Goal: Information Seeking & Learning: Learn about a topic

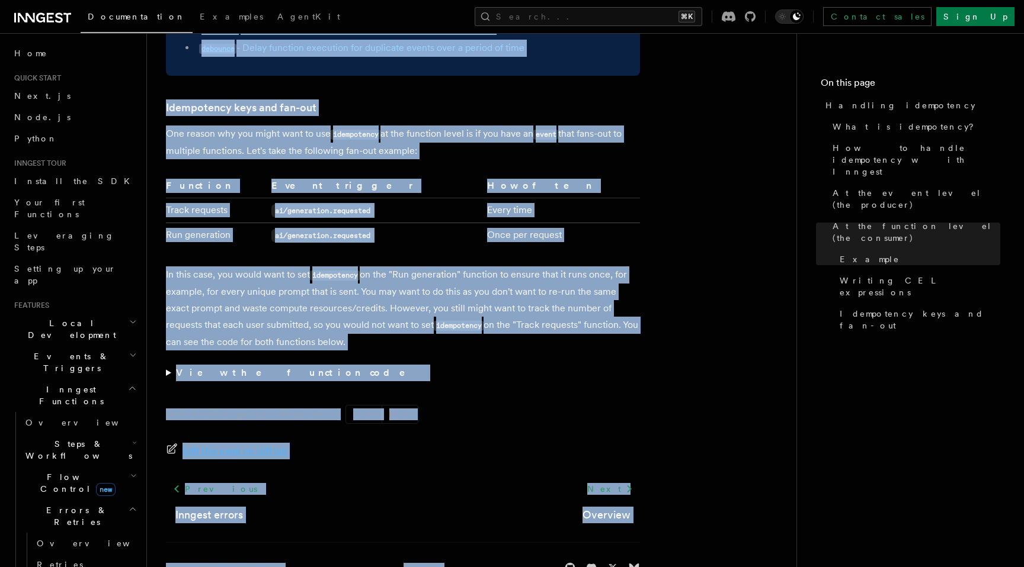
scroll to position [2302, 0]
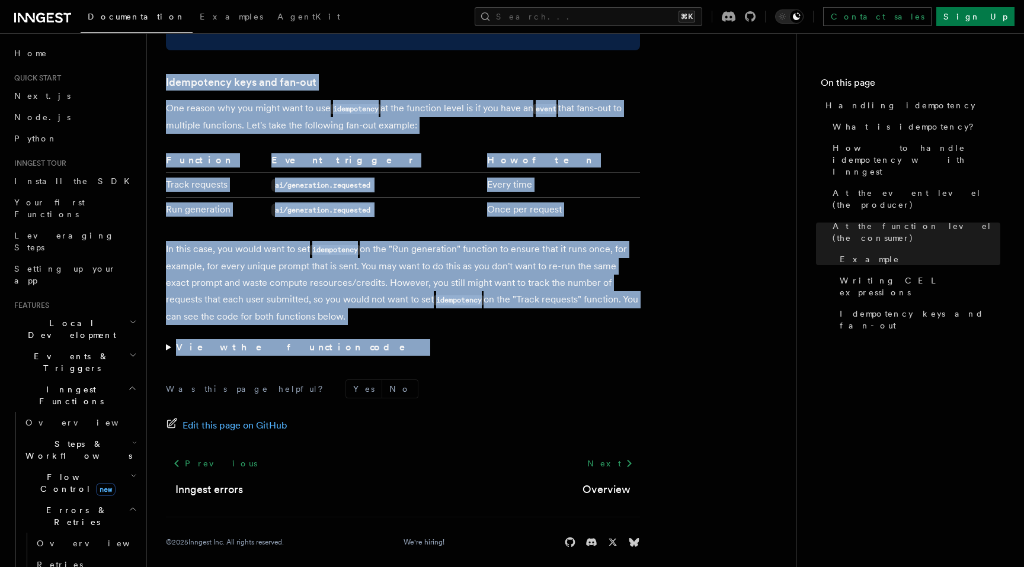
drag, startPoint x: 166, startPoint y: 85, endPoint x: 383, endPoint y: 350, distance: 342.2
click at [167, 344] on summary "View the function code" at bounding box center [403, 347] width 474 height 17
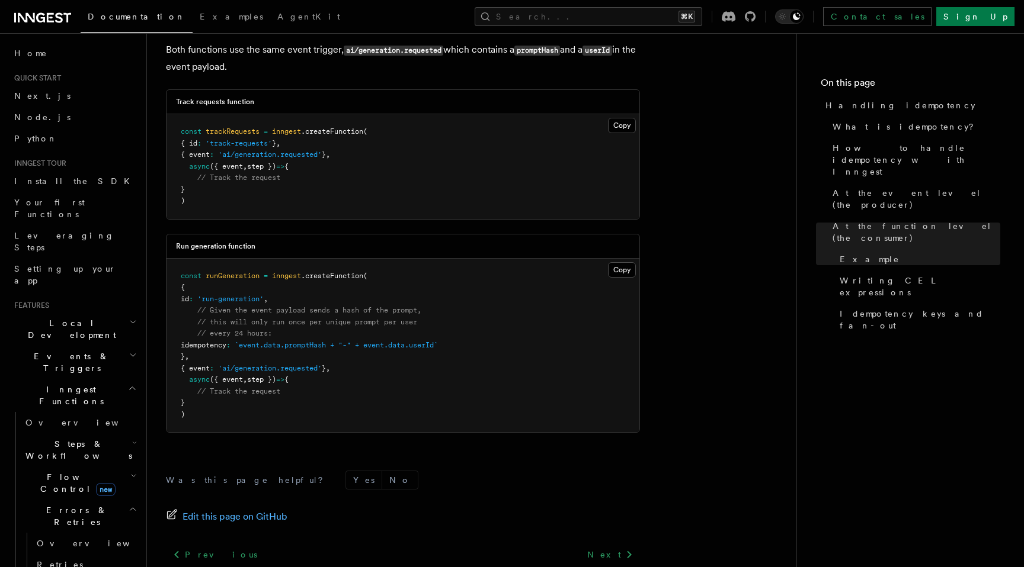
scroll to position [2722, 0]
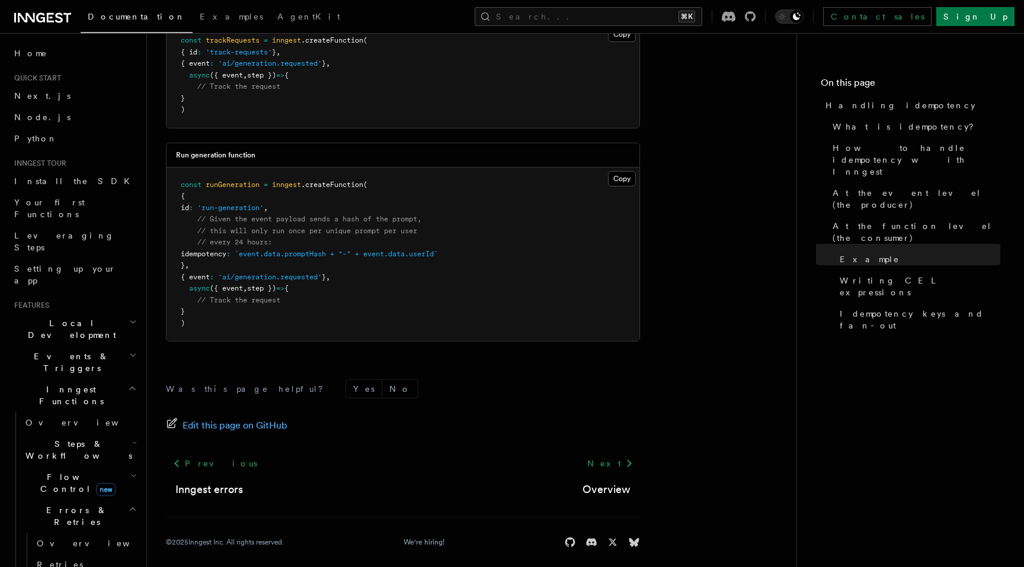
click at [303, 307] on pre "const runGeneration = inngest .createFunction ( { id : 'run-generation' , // Gi…" at bounding box center [402, 255] width 473 height 174
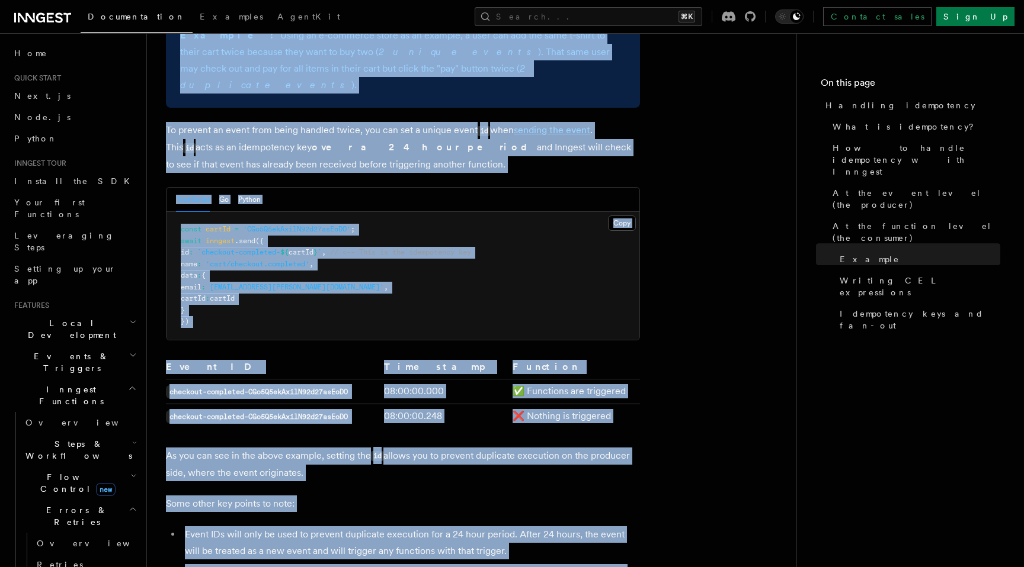
scroll to position [0, 0]
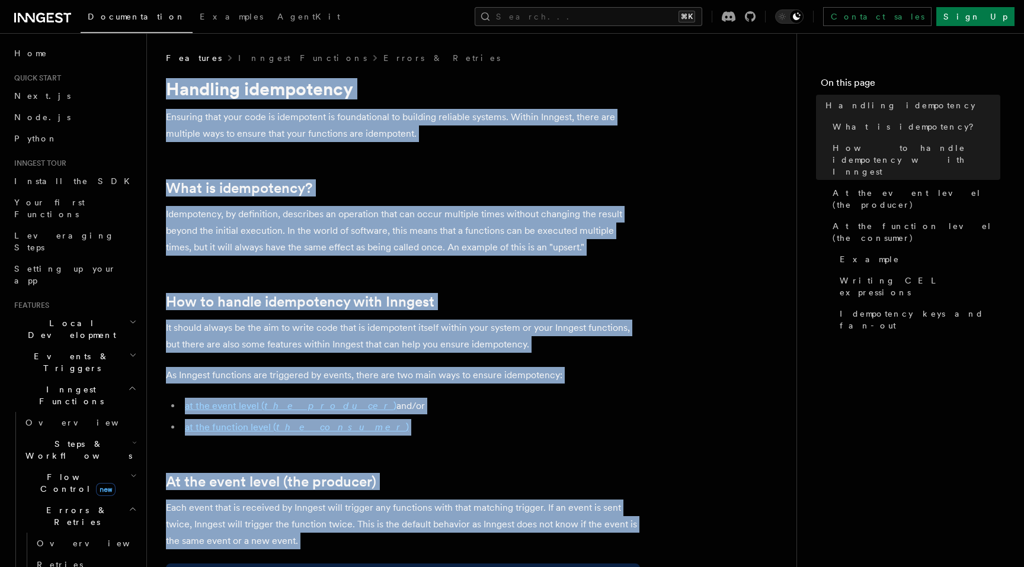
drag, startPoint x: 268, startPoint y: 316, endPoint x: 166, endPoint y: 83, distance: 254.6
copy article "Handling idempotency Ensuring that your code is idempotent is foundational to b…"
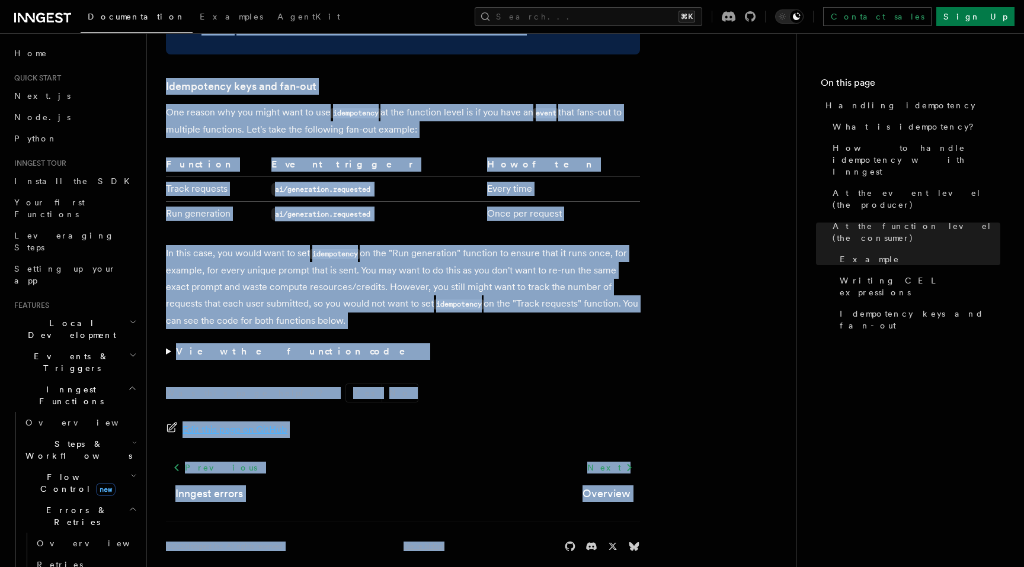
scroll to position [2302, 0]
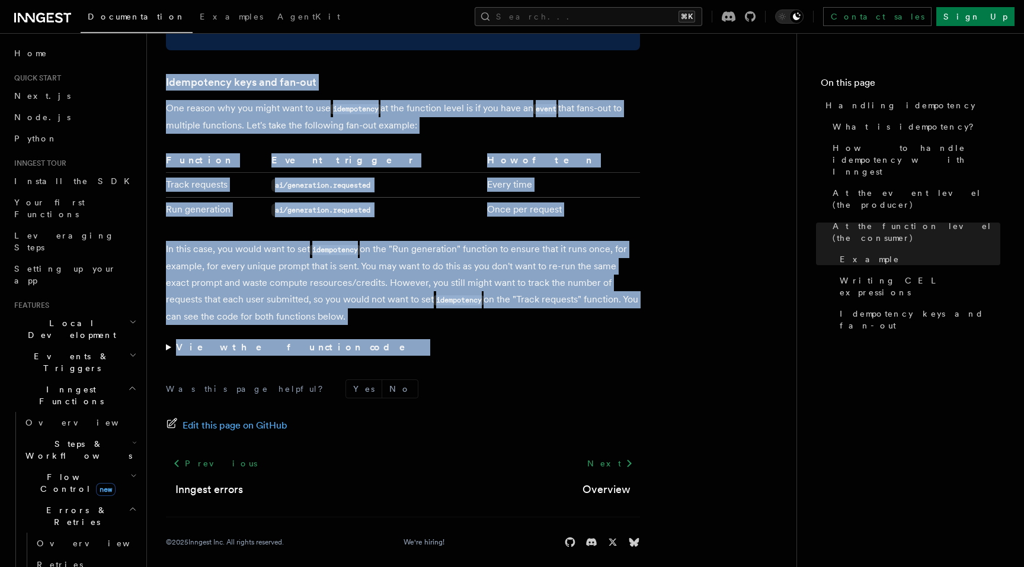
drag, startPoint x: 168, startPoint y: 75, endPoint x: 303, endPoint y: 357, distance: 312.1
click at [167, 339] on summary "View the function code" at bounding box center [403, 347] width 474 height 17
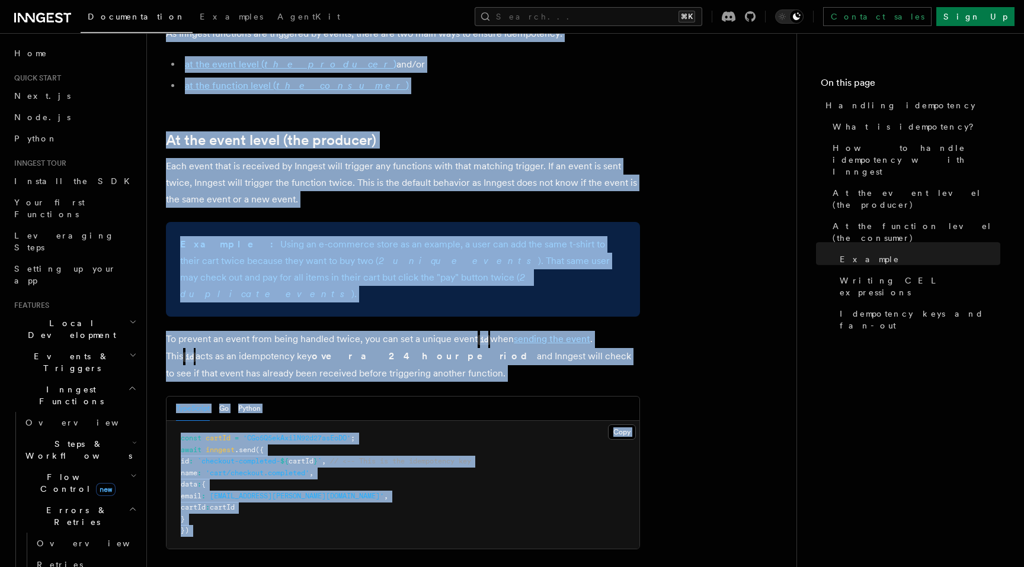
scroll to position [0, 0]
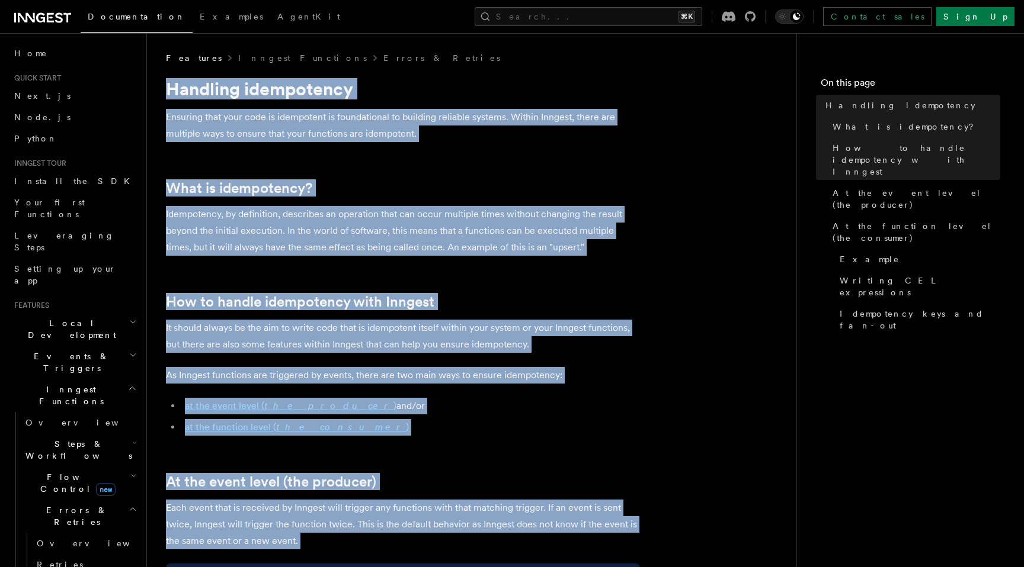
drag, startPoint x: 296, startPoint y: 341, endPoint x: 166, endPoint y: 89, distance: 283.5
copy article "Handling idempotency Ensuring that your code is idempotent is foundational to b…"
